Goal: Go to known website: Access a specific website the user already knows

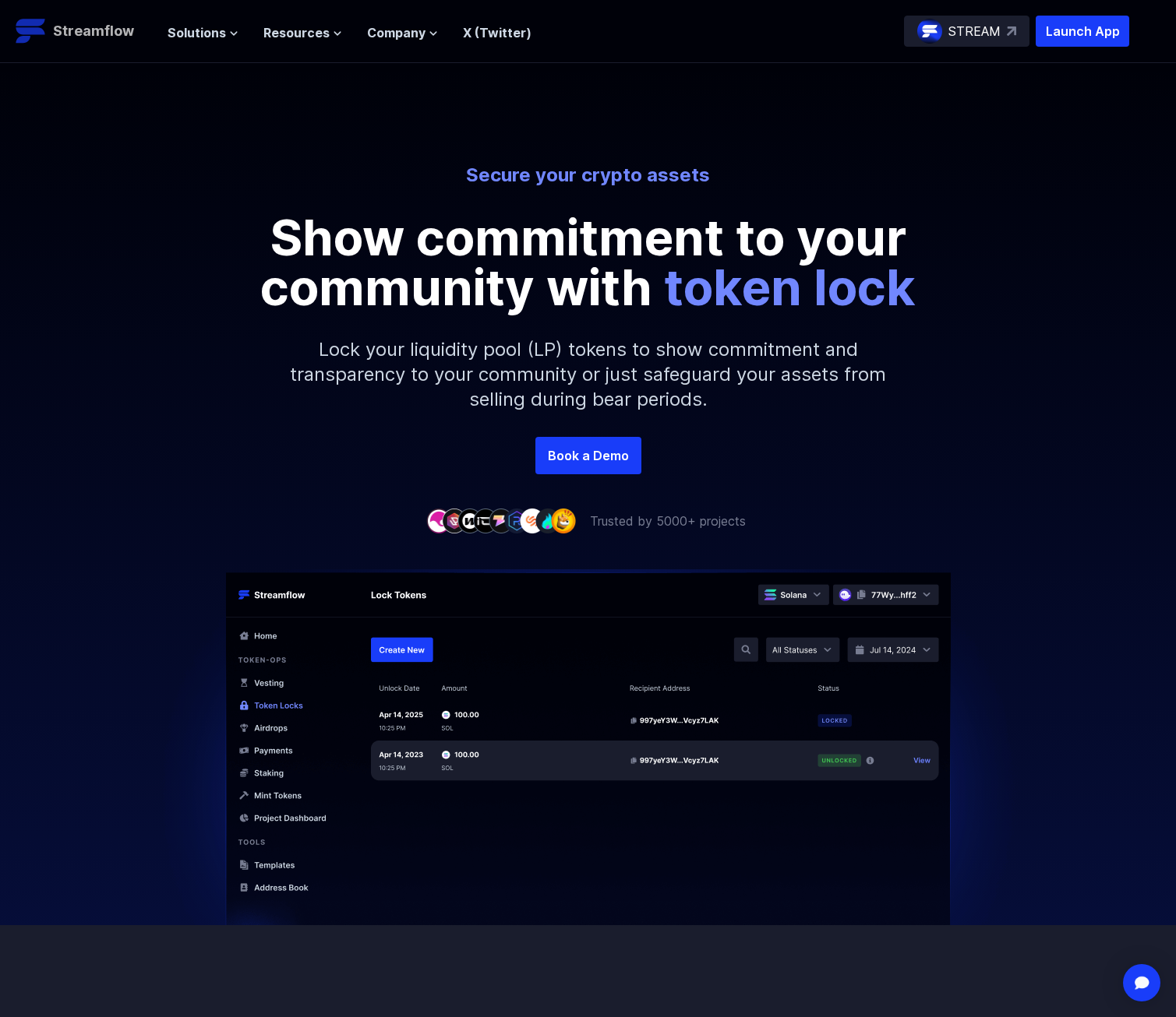
click at [85, 32] on p "Streamflow" at bounding box center [93, 32] width 81 height 22
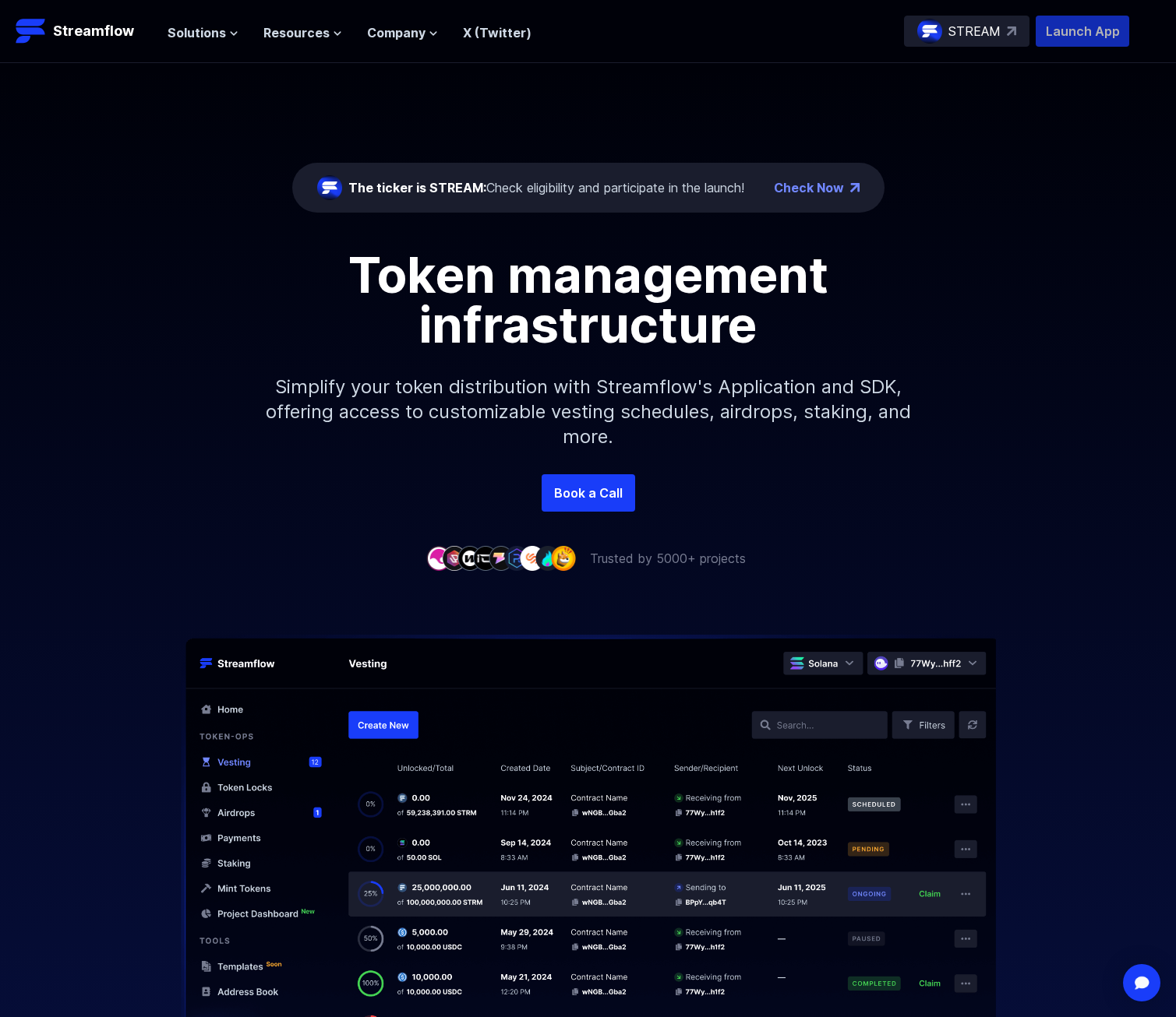
click at [1054, 37] on p "Launch App" at bounding box center [1081, 31] width 93 height 31
drag, startPoint x: 1003, startPoint y: 157, endPoint x: 992, endPoint y: 151, distance: 12.5
